Goal: Information Seeking & Learning: Learn about a topic

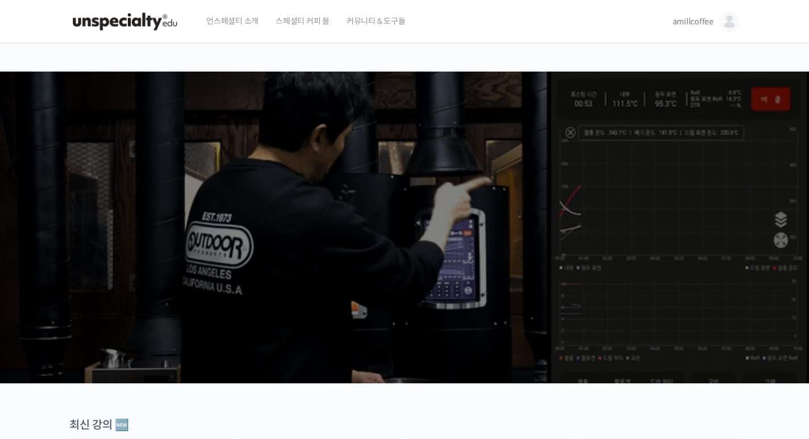
click at [732, 18] on img at bounding box center [729, 21] width 20 height 20
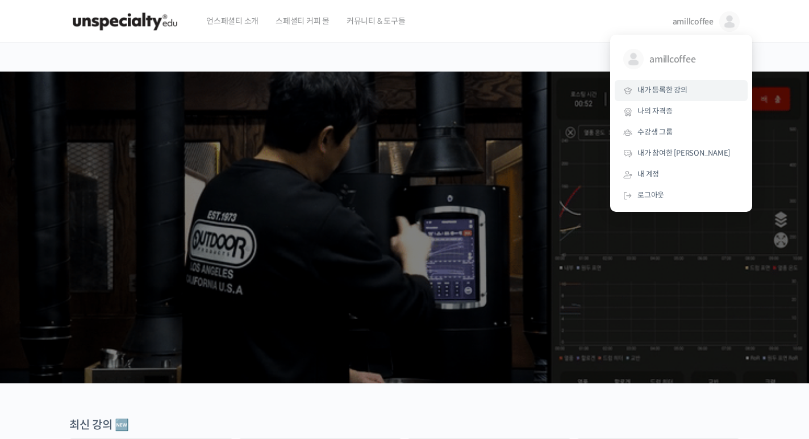
click at [658, 94] on span "내가 등록한 강의" at bounding box center [662, 90] width 50 height 10
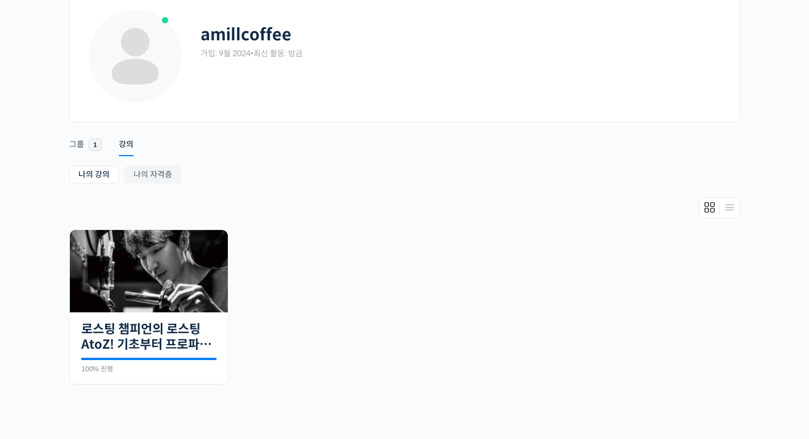
scroll to position [100, 0]
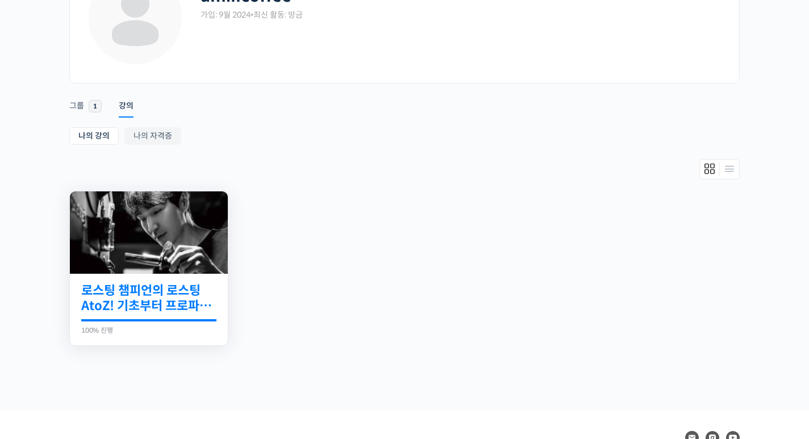
click at [162, 287] on link "로스팅 챔피언의 로스팅 AtoZ! 기초부터 프로파일 설계까지" at bounding box center [148, 298] width 135 height 31
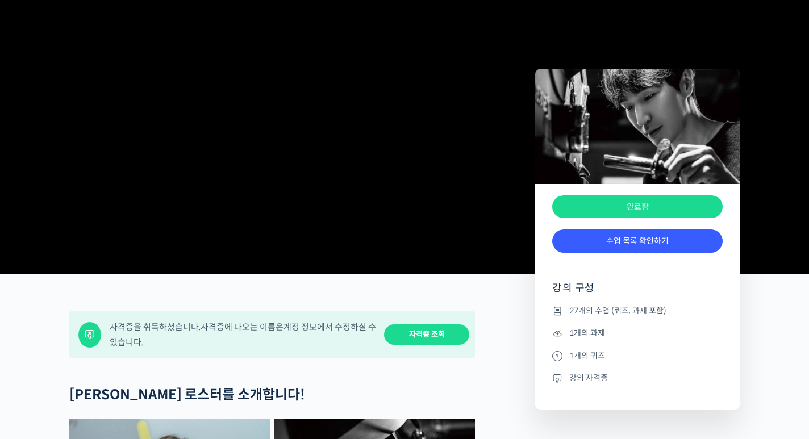
scroll to position [212, 0]
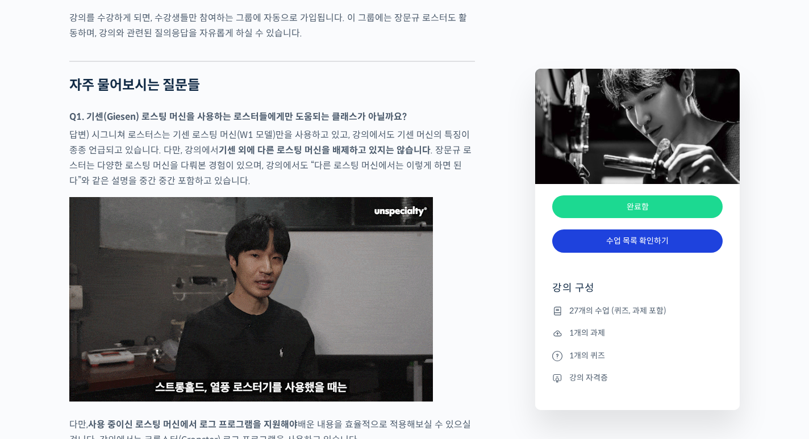
click at [614, 238] on link "수업 목록 확인하기" at bounding box center [637, 240] width 170 height 23
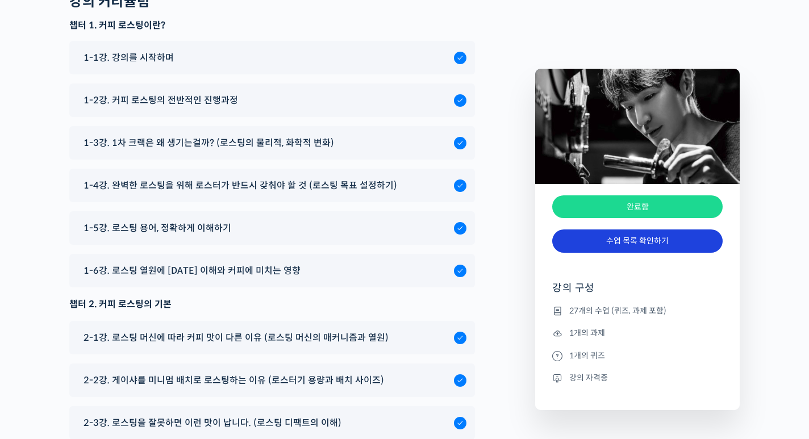
click at [612, 242] on link "수업 목록 확인하기" at bounding box center [637, 240] width 170 height 23
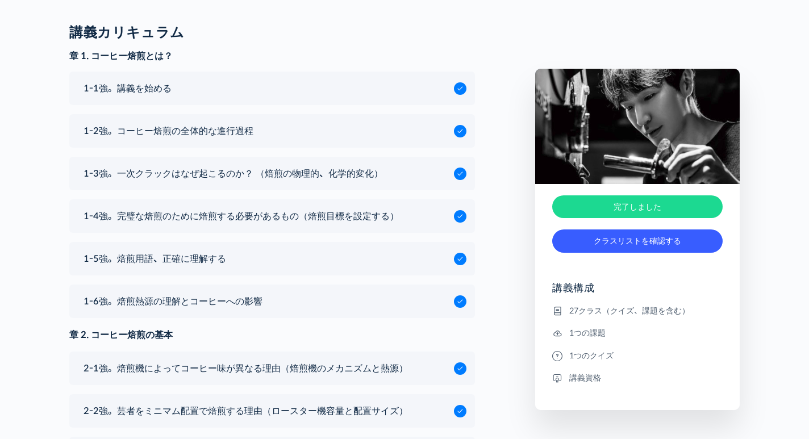
scroll to position [5703, 0]
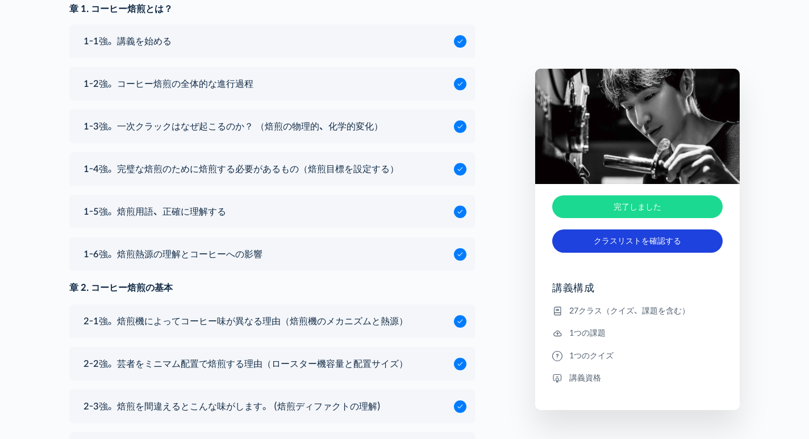
click at [624, 240] on font "クラスリストを確認する" at bounding box center [636, 241] width 87 height 10
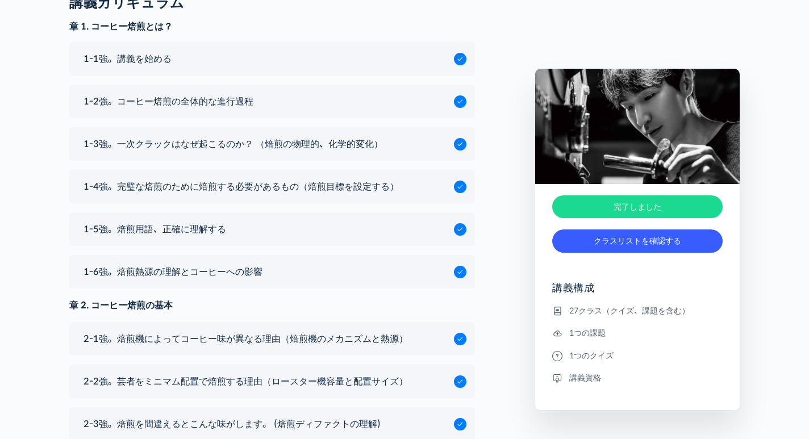
scroll to position [5678, 0]
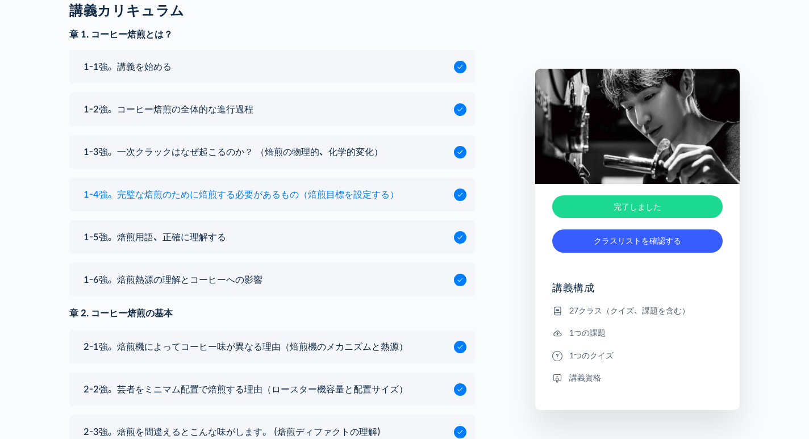
click at [224, 190] on font "1-4強。完璧な焙煎のために焙煎する必要があるもの（焙煎目標を設定する）" at bounding box center [240, 195] width 315 height 12
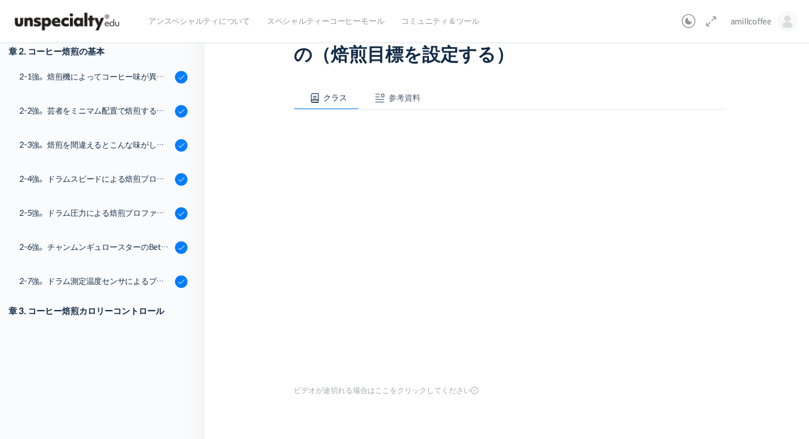
scroll to position [110, 0]
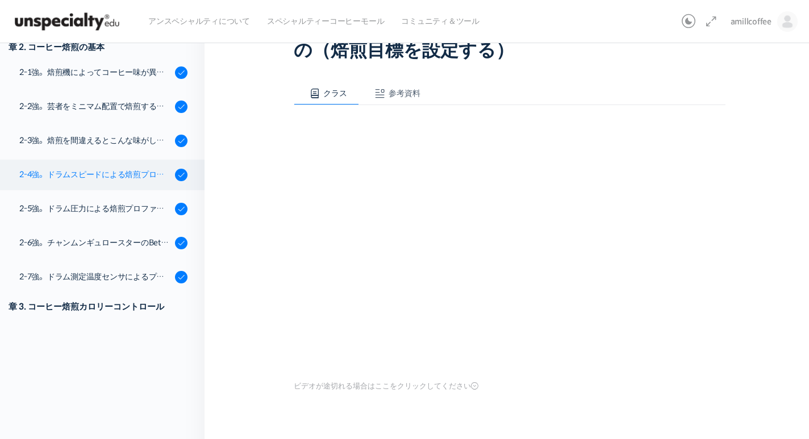
click at [133, 174] on font "2-4強。ドラムスピードによる焙煎プロファイルとセンサーリー" at bounding box center [130, 174] width 223 height 10
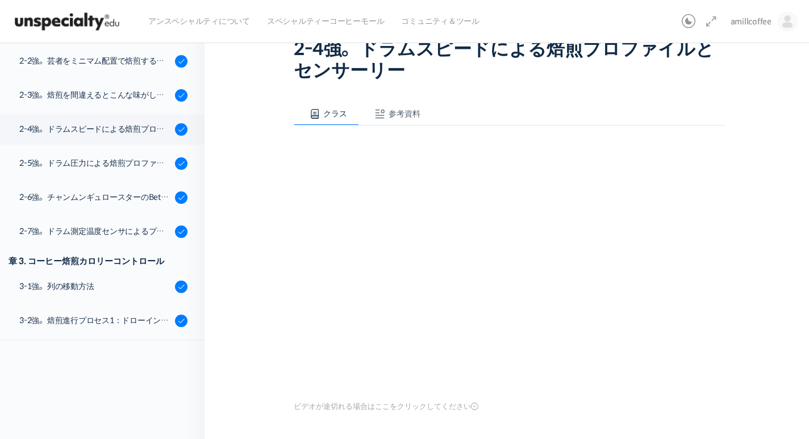
scroll to position [328, 0]
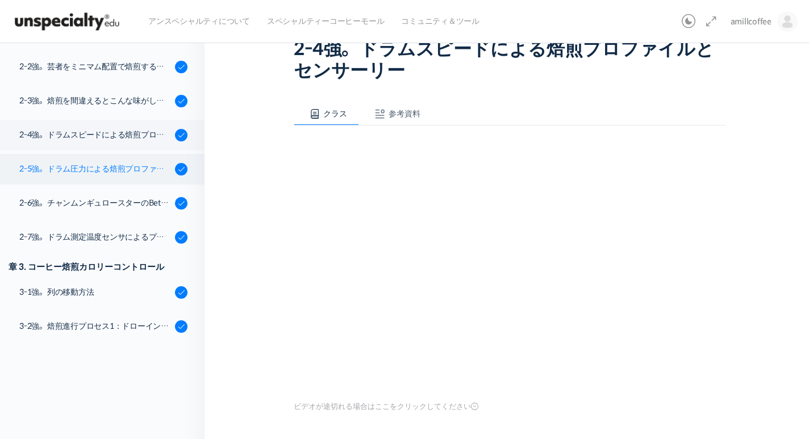
click at [118, 169] on font "2-5強。ドラム圧力による焙煎プロファイルとセンサリー" at bounding box center [119, 169] width 200 height 10
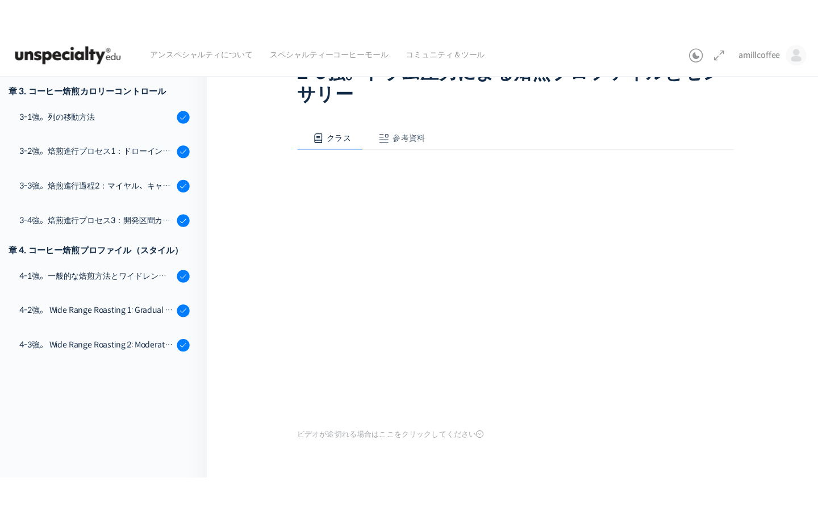
scroll to position [67, 0]
